Goal: Use online tool/utility: Utilize a website feature to perform a specific function

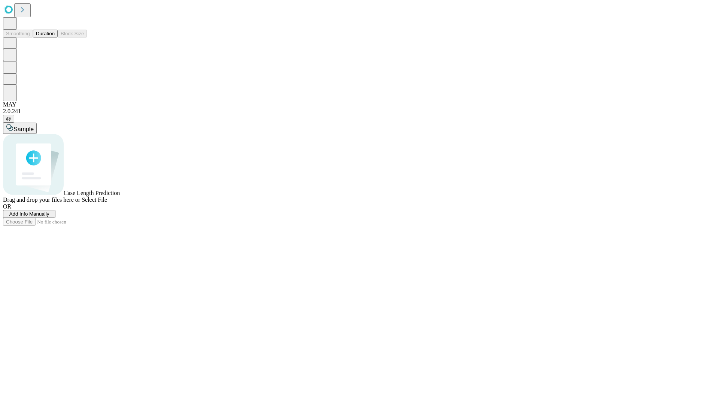
click at [55, 37] on button "Duration" at bounding box center [45, 34] width 25 height 8
click at [34, 126] on span "Sample" at bounding box center [23, 129] width 20 height 6
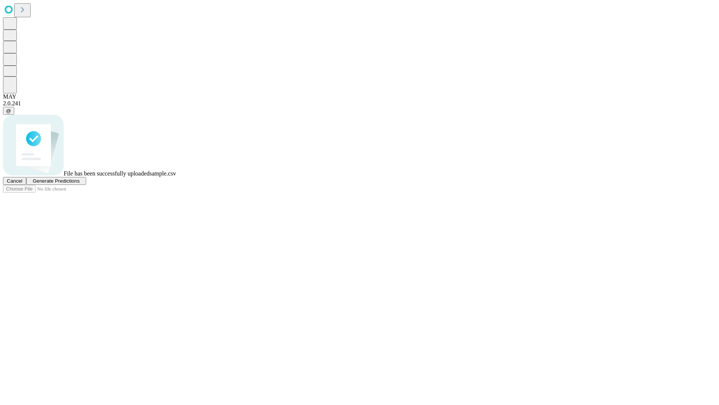
click at [79, 184] on span "Generate Predictions" at bounding box center [56, 181] width 47 height 6
